Goal: Browse casually: Explore the website without a specific task or goal

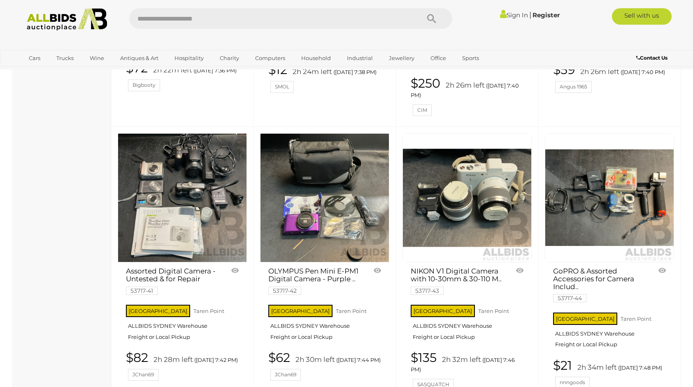
scroll to position [1725, 0]
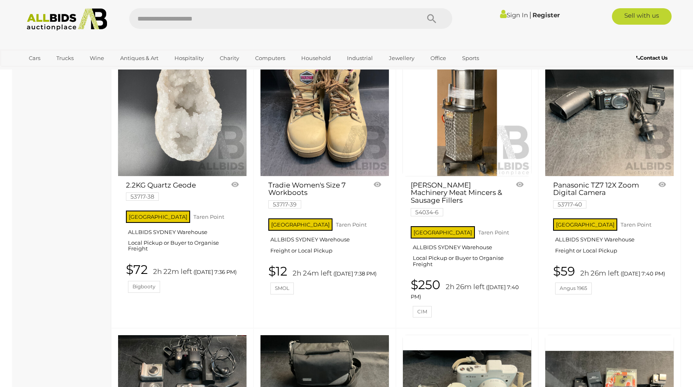
click at [271, 19] on input "text" at bounding box center [270, 18] width 282 height 21
type input "*******"
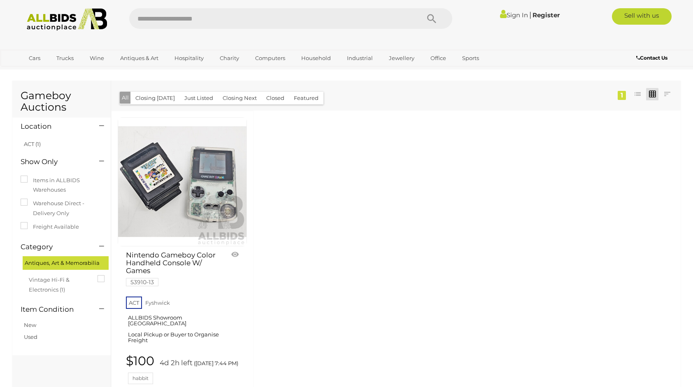
click at [216, 221] on img at bounding box center [182, 182] width 128 height 128
click at [334, 18] on input "text" at bounding box center [270, 18] width 282 height 21
type input "*******"
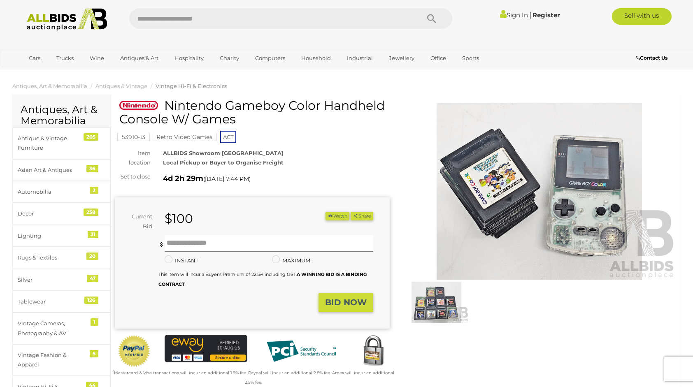
click at [448, 304] on img at bounding box center [436, 303] width 65 height 42
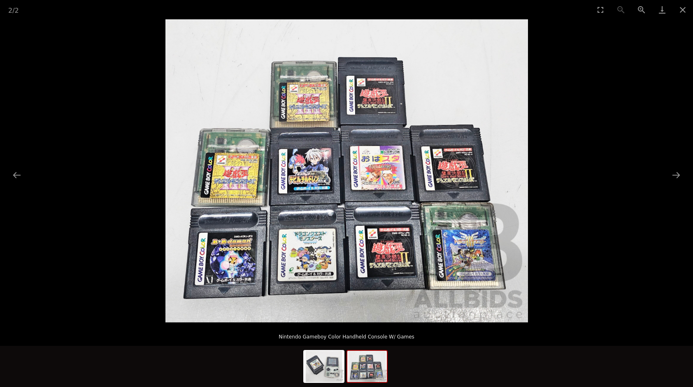
click at [592, 152] on picture at bounding box center [346, 170] width 693 height 303
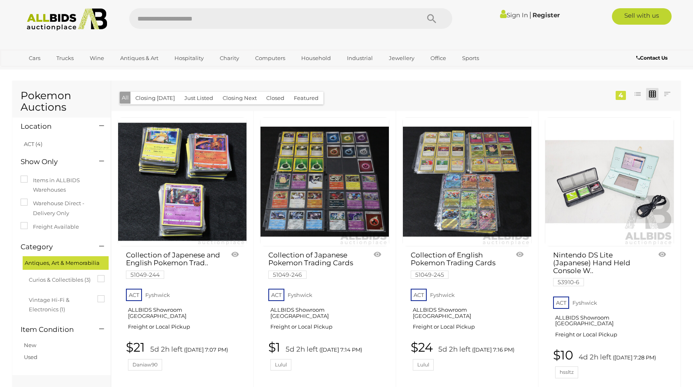
click at [607, 211] on img at bounding box center [609, 182] width 128 height 128
click at [304, 23] on input "text" at bounding box center [270, 18] width 282 height 21
type input "******"
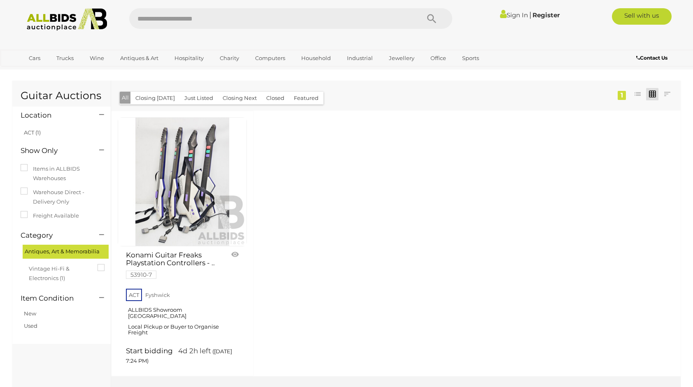
click at [159, 20] on input "text" at bounding box center [270, 18] width 282 height 21
click at [35, 58] on link "Cars" at bounding box center [34, 58] width 22 height 14
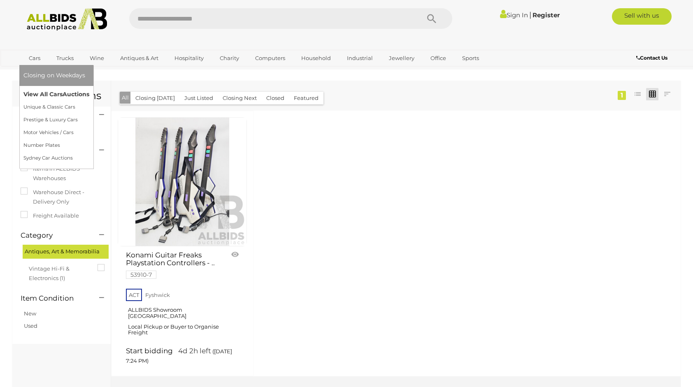
click at [50, 94] on link "View All Cars Auctions" at bounding box center [56, 94] width 66 height 13
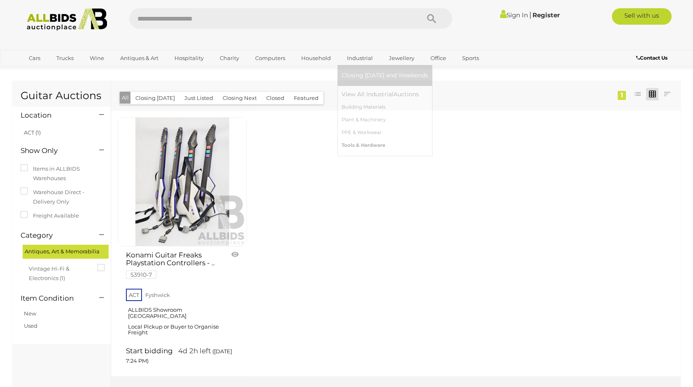
click at [378, 144] on link "Tools & Hardware" at bounding box center [384, 145] width 86 height 13
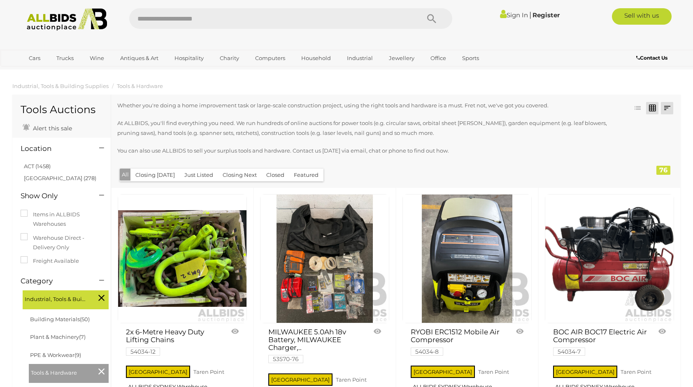
click at [668, 107] on link at bounding box center [667, 108] width 12 height 12
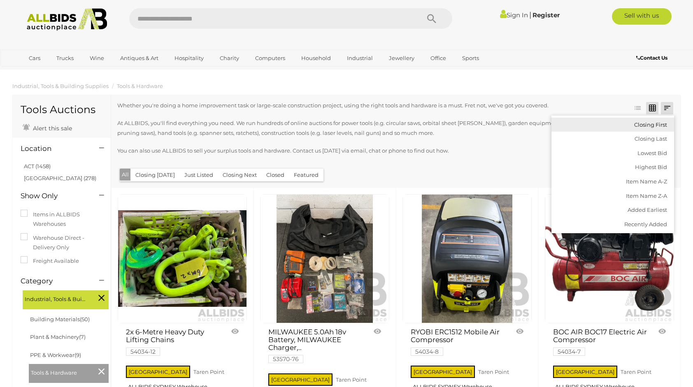
click at [664, 125] on link "Closing First" at bounding box center [612, 125] width 123 height 14
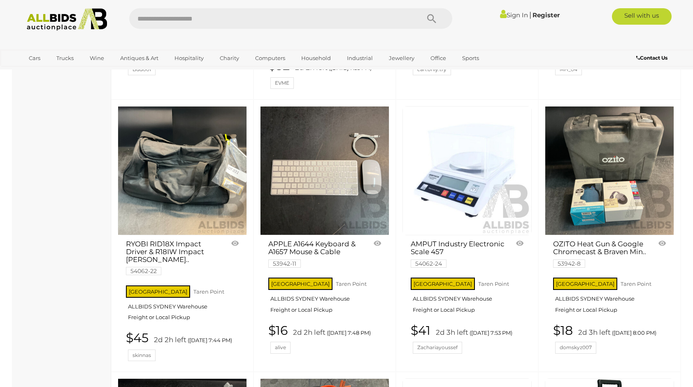
scroll to position [1522, 0]
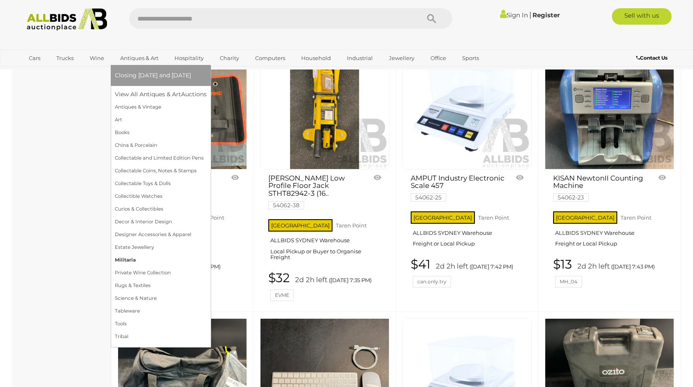
click at [135, 258] on link "Militaria" at bounding box center [161, 260] width 92 height 13
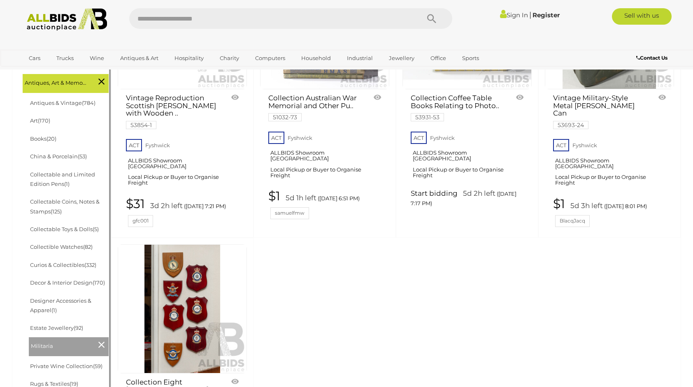
scroll to position [206, 0]
